Goal: Find specific page/section: Find specific page/section

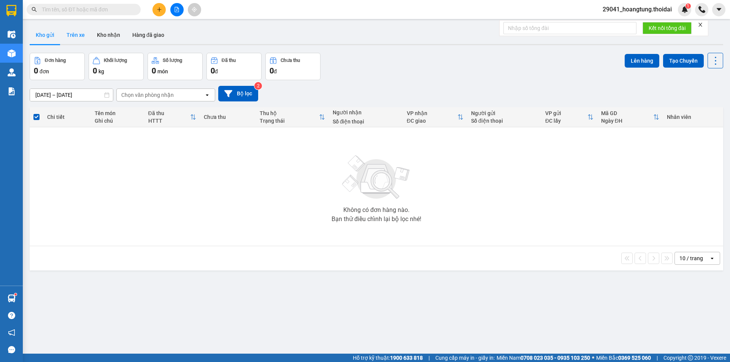
click at [75, 36] on button "Trên xe" at bounding box center [75, 35] width 30 height 18
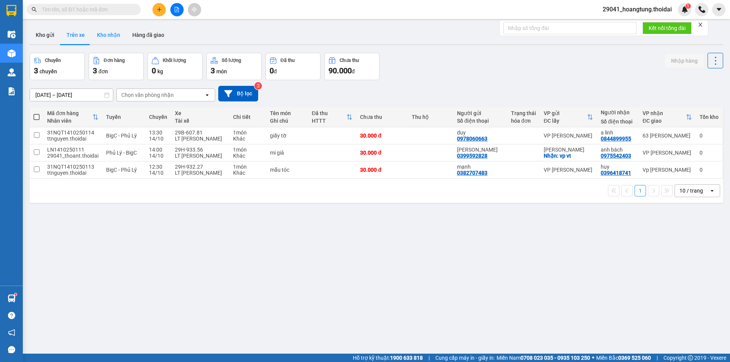
click at [113, 37] on button "Kho nhận" at bounding box center [108, 35] width 35 height 18
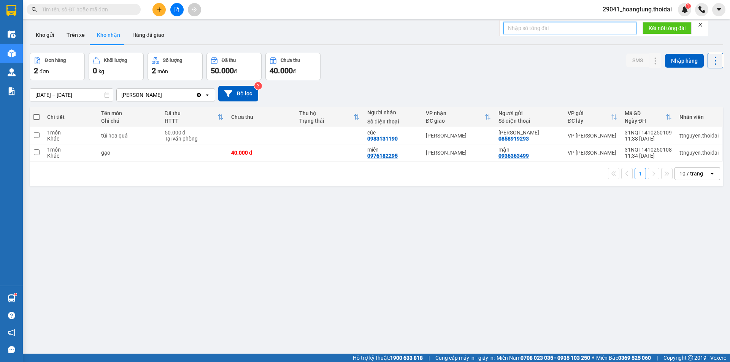
click at [544, 27] on input "text" at bounding box center [569, 28] width 133 height 12
click at [101, 11] on input "text" at bounding box center [87, 9] width 90 height 8
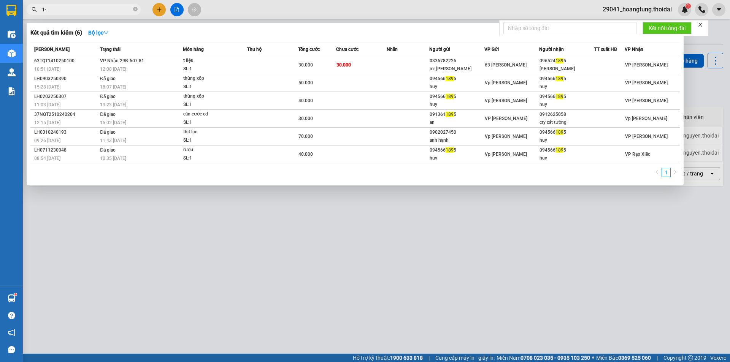
type input "1"
